Goal: Check status: Check status

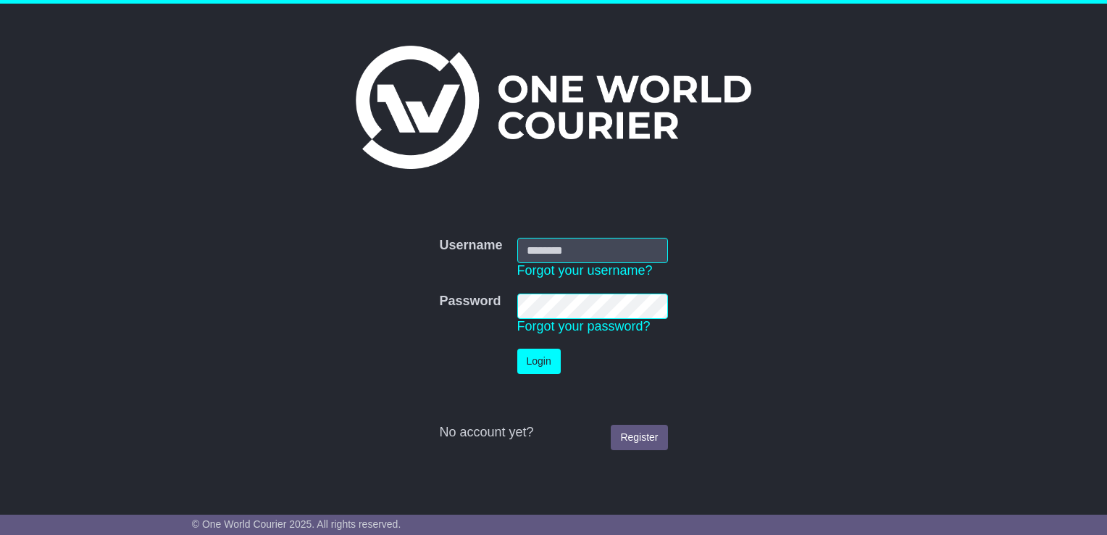
type input "**********"
click at [548, 356] on button "Login" at bounding box center [538, 360] width 43 height 25
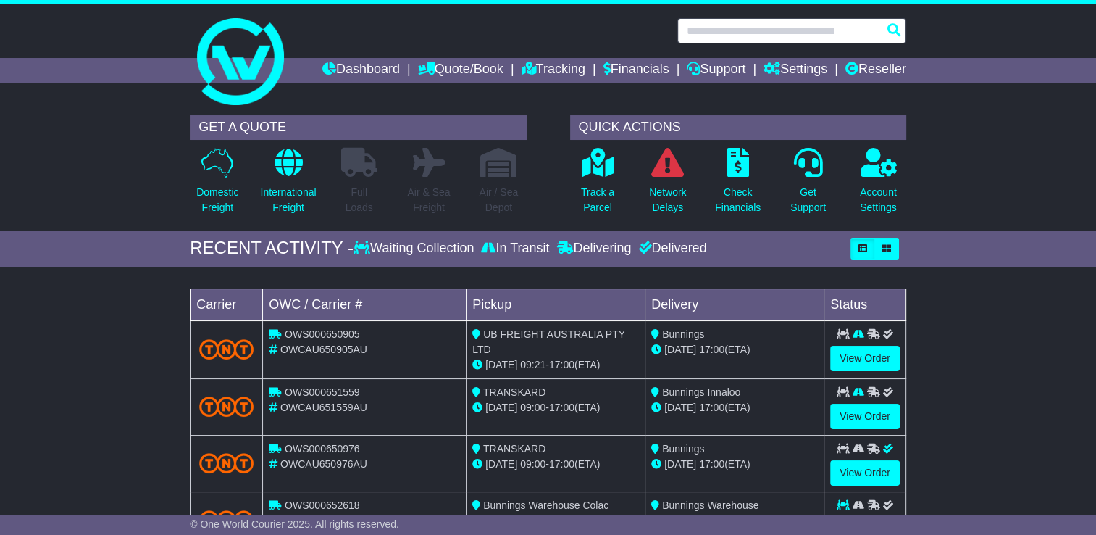
click at [796, 28] on input "text" at bounding box center [791, 30] width 229 height 25
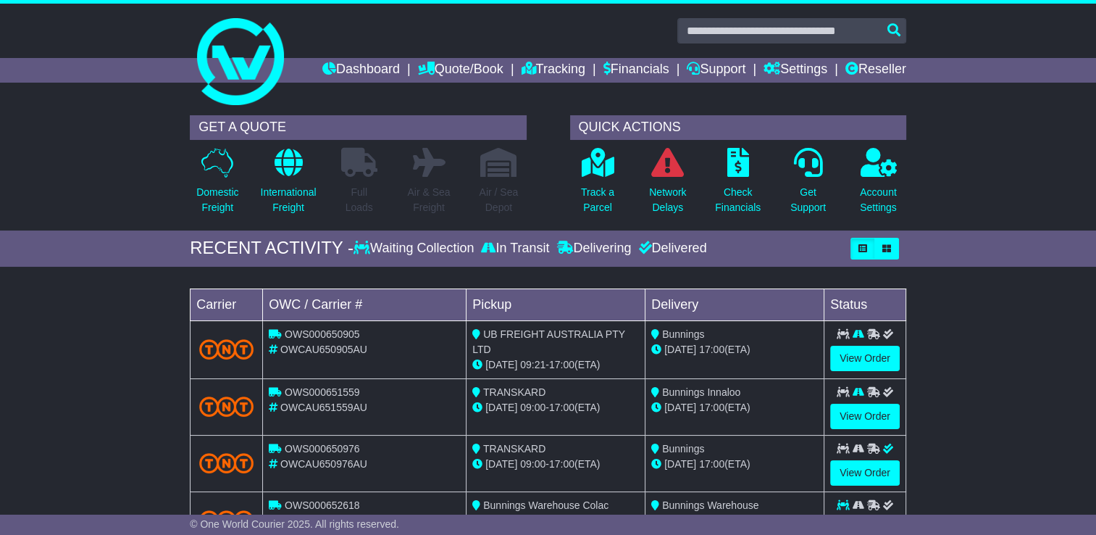
click at [1029, 144] on div "GET A QUOTE Domestic Freight International Freight Full Loads Air & Sea Freight…" at bounding box center [548, 169] width 1096 height 122
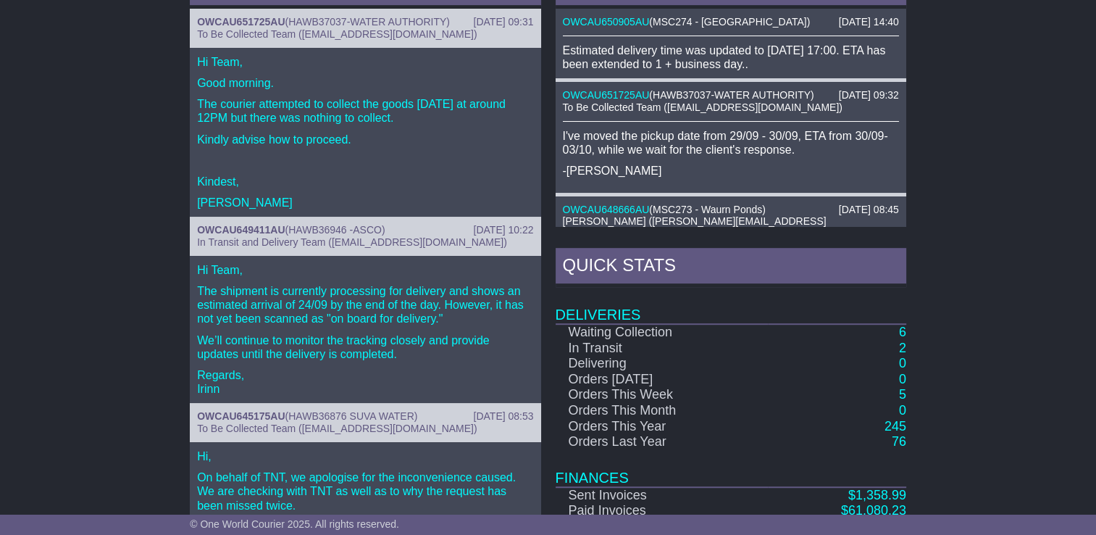
click at [906, 343] on td "2" at bounding box center [837, 349] width 138 height 16
click at [905, 345] on link "2" at bounding box center [902, 348] width 7 height 14
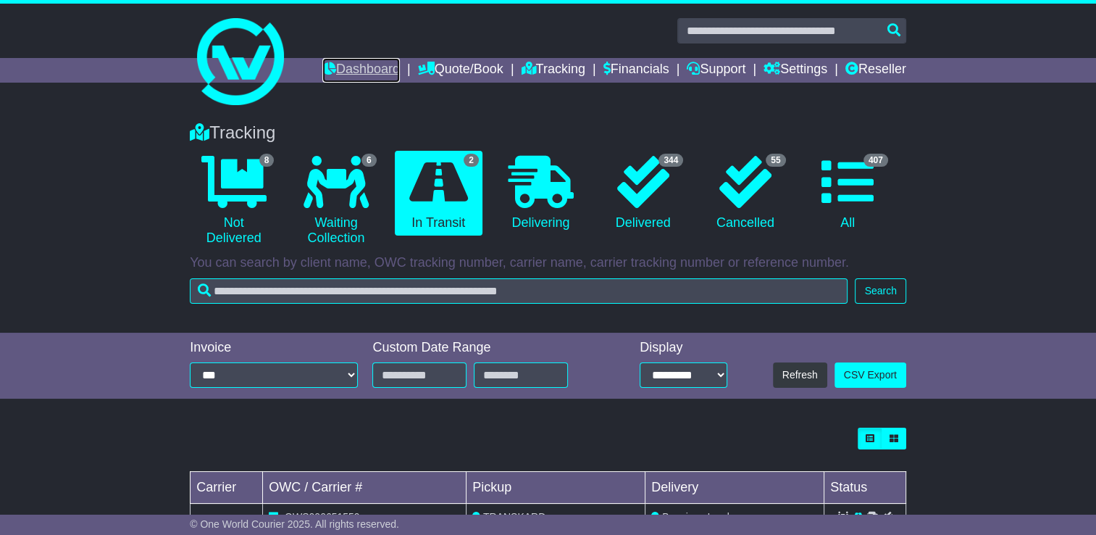
click at [359, 71] on link "Dashboard" at bounding box center [361, 70] width 78 height 25
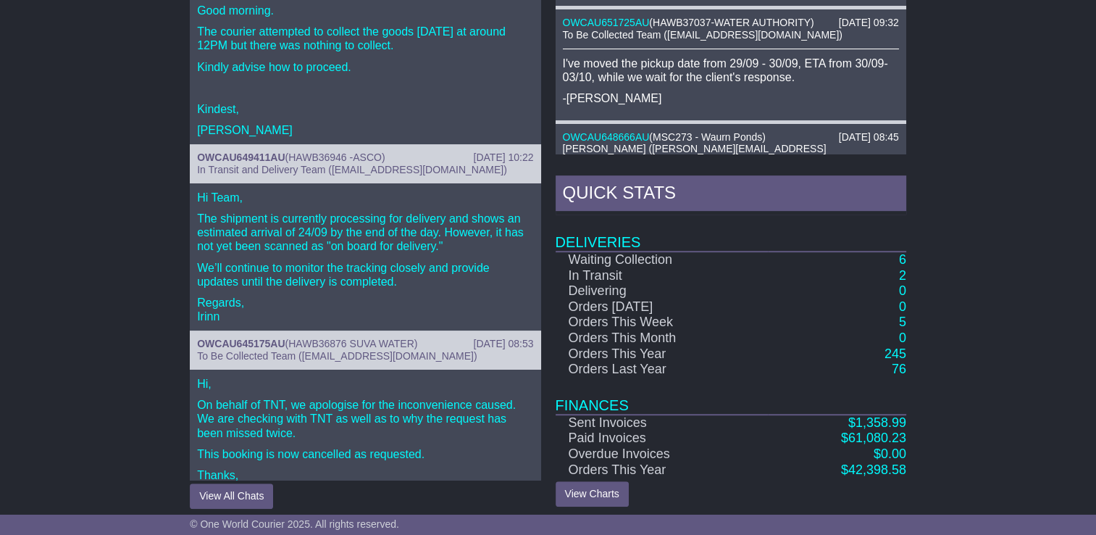
scroll to position [730, 0]
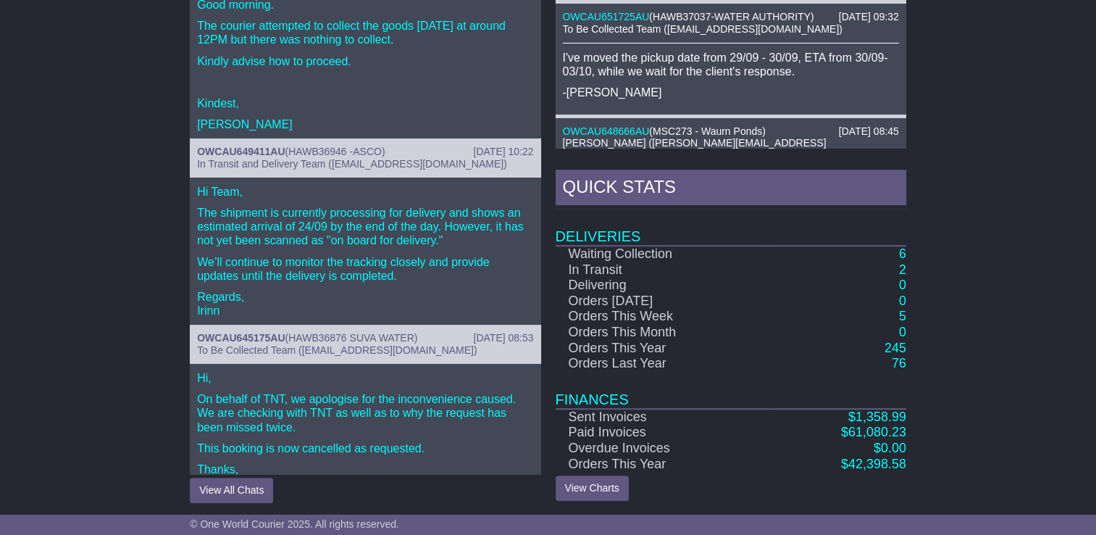
click at [984, 206] on div "RECENT CHAT 30 Sep 2025 09:31 OWCAU651725AU ( HAWB37037-WATER AUTHORITY ) To Be…" at bounding box center [548, 197] width 1096 height 626
